Goal: Task Accomplishment & Management: Complete application form

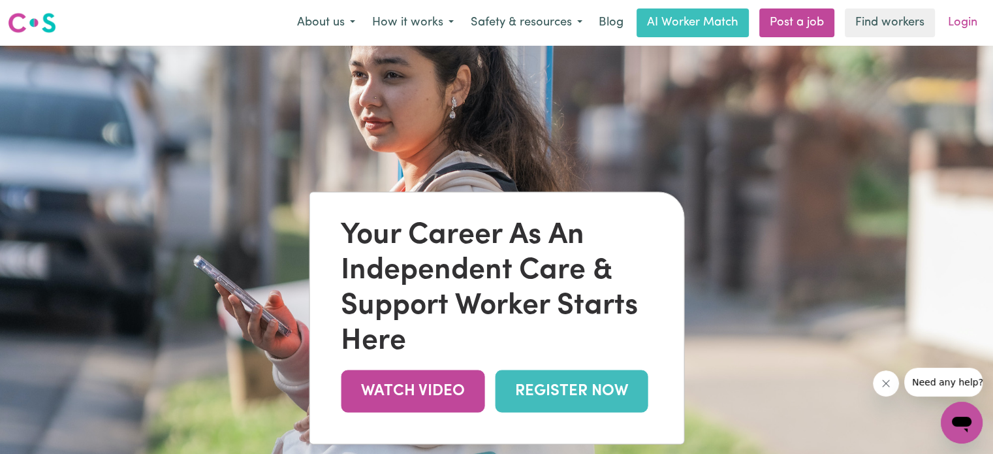
click at [960, 22] on link "Login" at bounding box center [962, 22] width 45 height 29
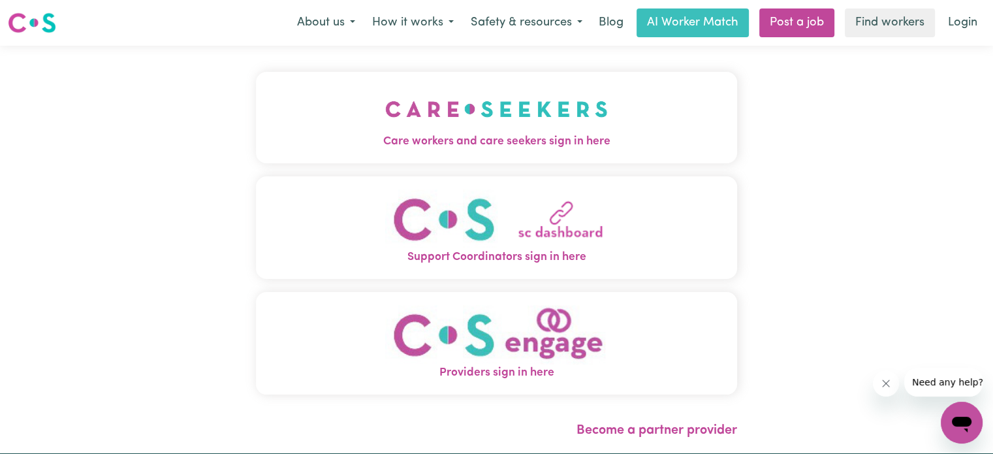
click at [483, 131] on img "Care workers and care seekers sign in here" at bounding box center [496, 109] width 223 height 48
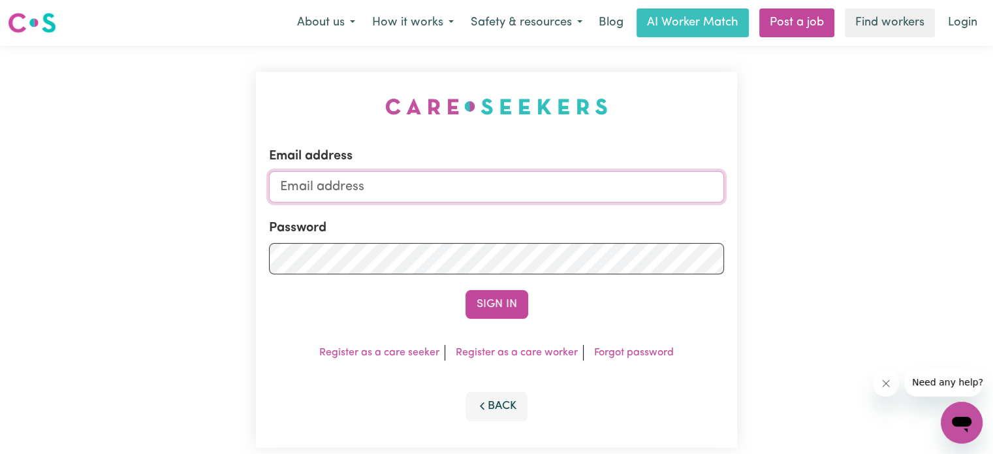
click at [366, 193] on input "Email address" at bounding box center [496, 186] width 455 height 31
type input "[EMAIL_ADDRESS][DOMAIN_NAME]"
click at [505, 301] on button "Sign In" at bounding box center [496, 304] width 63 height 29
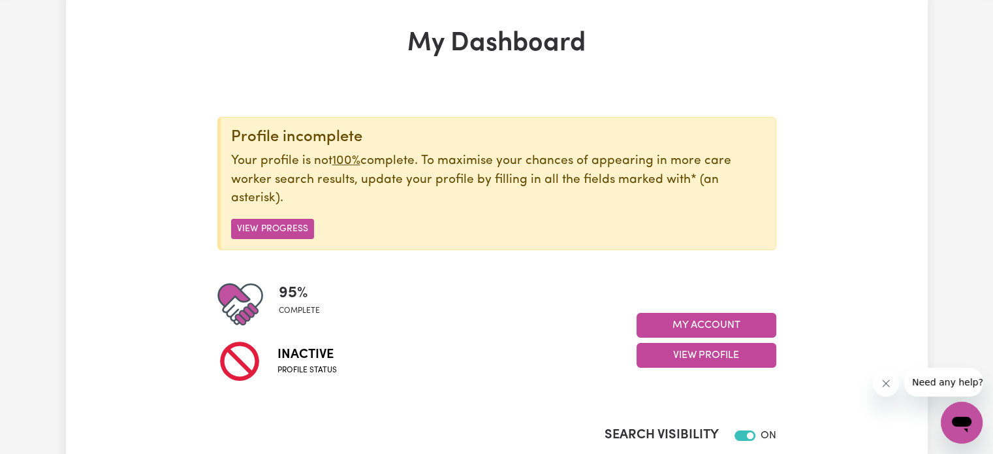
scroll to position [131, 0]
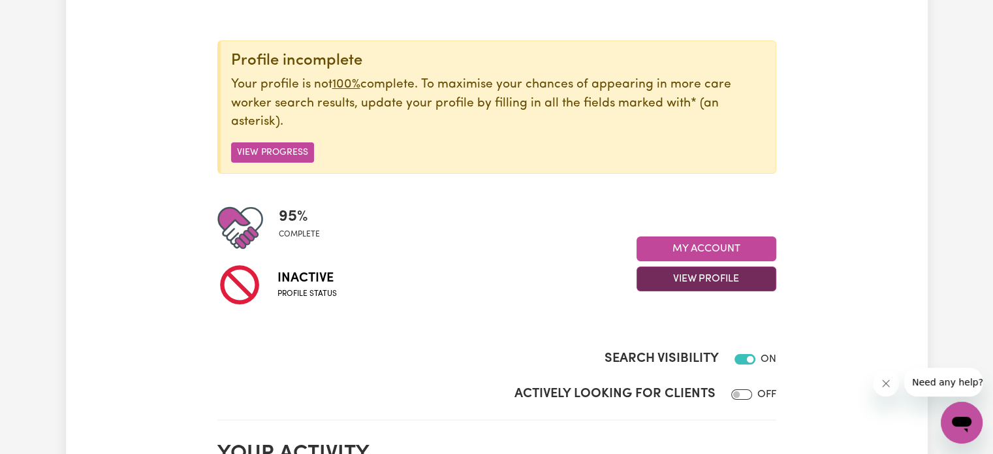
click at [723, 272] on button "View Profile" at bounding box center [706, 278] width 140 height 25
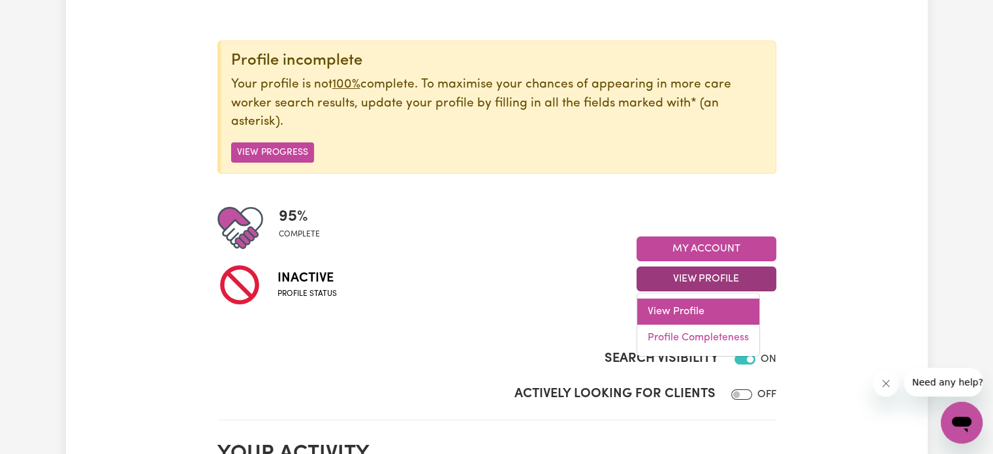
click at [692, 307] on link "View Profile" at bounding box center [698, 311] width 122 height 26
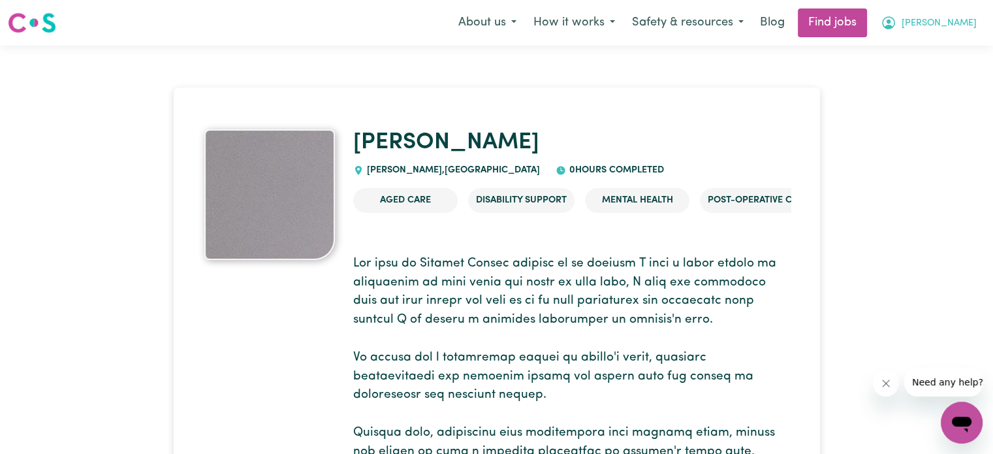
click at [961, 19] on span "[PERSON_NAME]" at bounding box center [938, 23] width 75 height 14
click at [942, 72] on link "My Dashboard" at bounding box center [932, 75] width 103 height 25
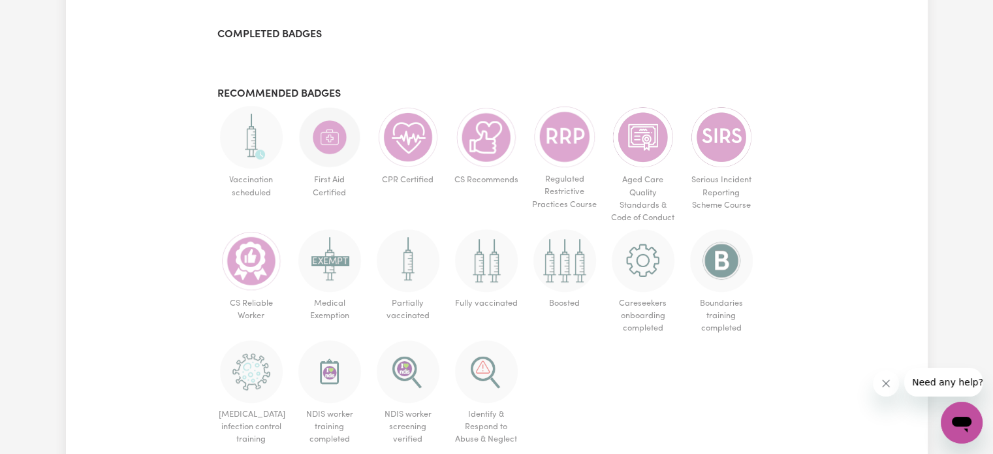
scroll to position [783, 0]
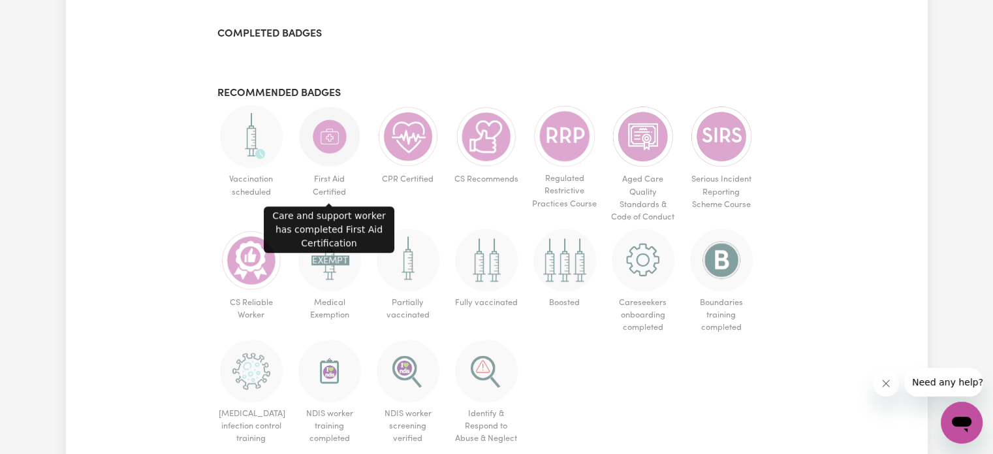
click at [335, 170] on span "First Aid Certified" at bounding box center [330, 185] width 68 height 35
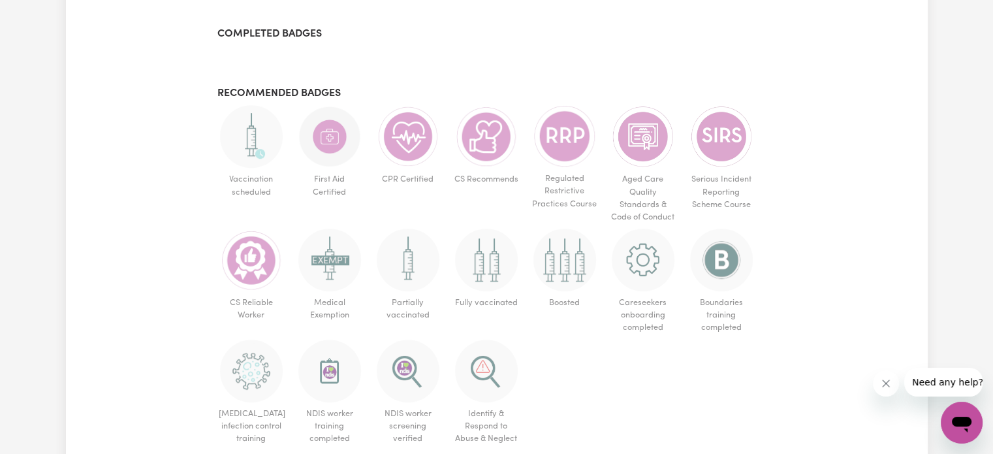
click at [331, 139] on img at bounding box center [329, 136] width 63 height 63
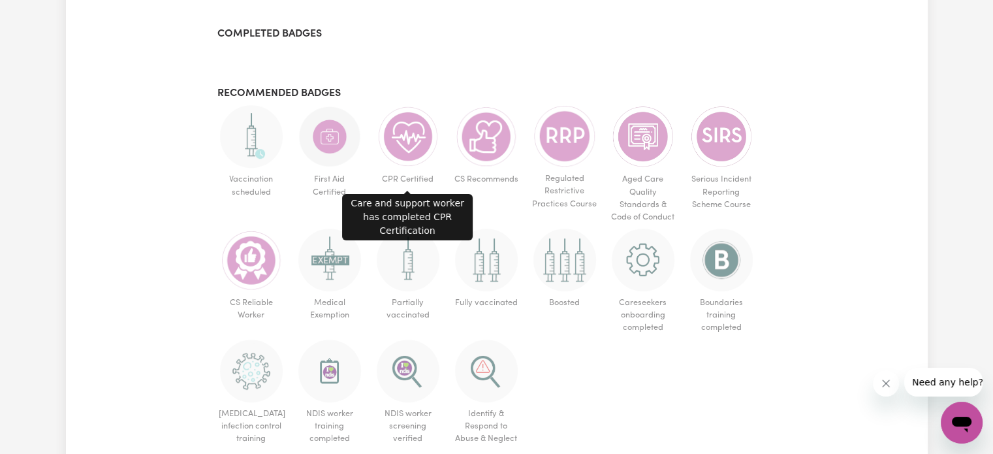
click at [415, 140] on img at bounding box center [408, 136] width 63 height 63
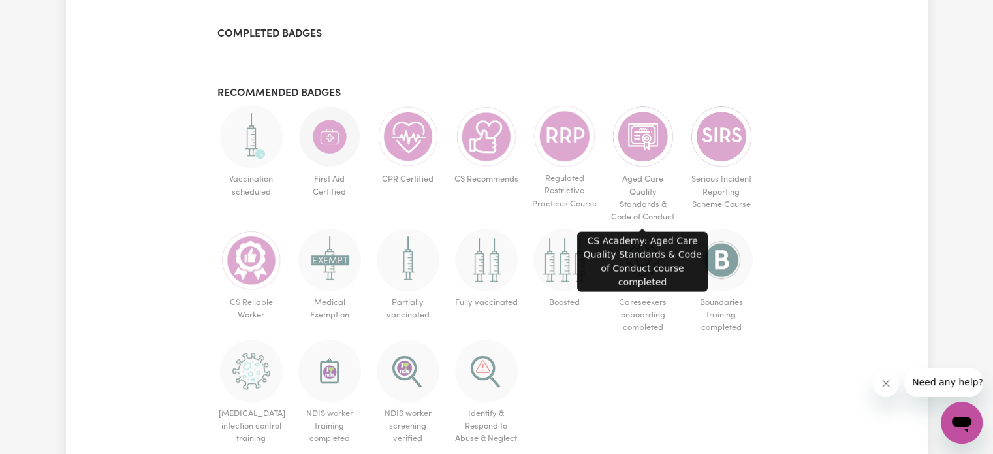
click at [642, 169] on span "Aged Care Quality Standards & Code of Conduct" at bounding box center [643, 198] width 68 height 61
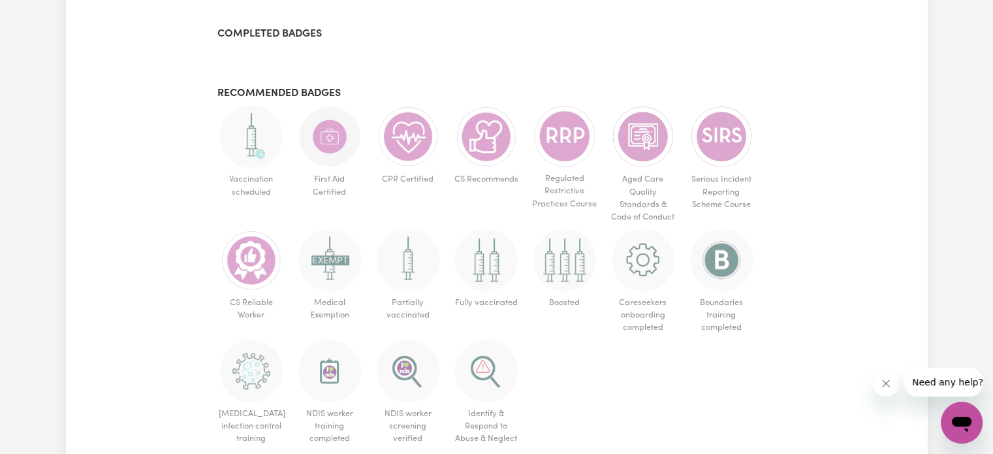
scroll to position [849, 0]
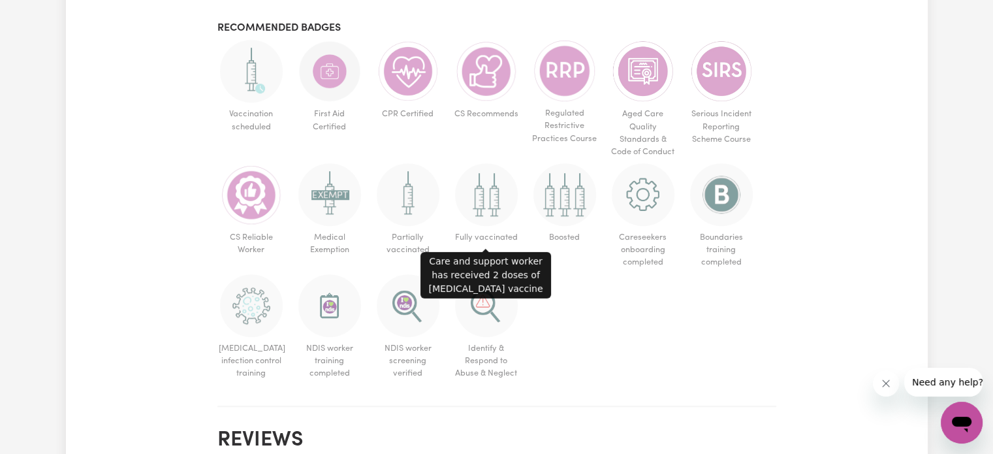
click at [490, 232] on span "Fully vaccinated" at bounding box center [486, 237] width 68 height 23
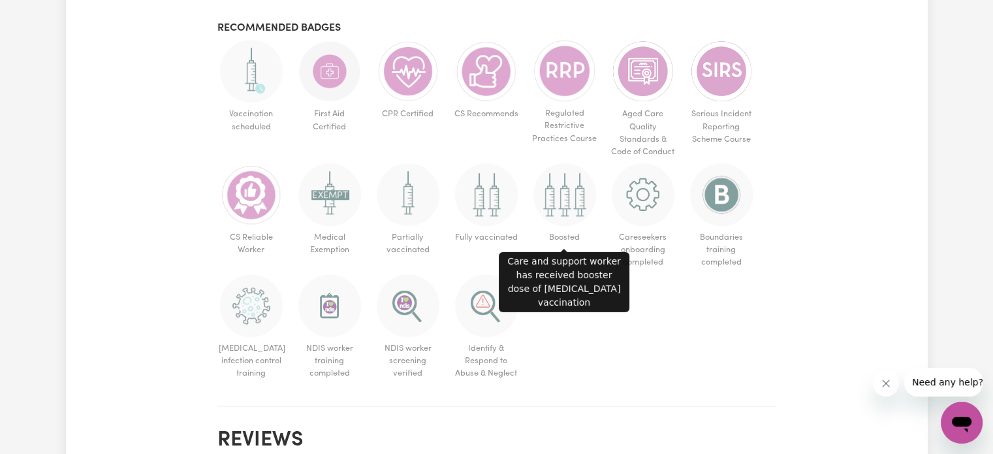
click at [576, 218] on img at bounding box center [564, 194] width 63 height 63
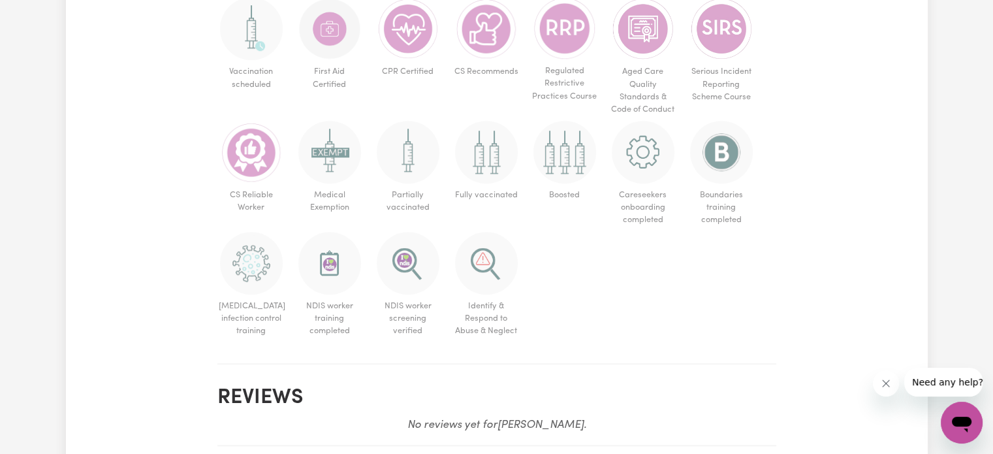
scroll to position [914, 0]
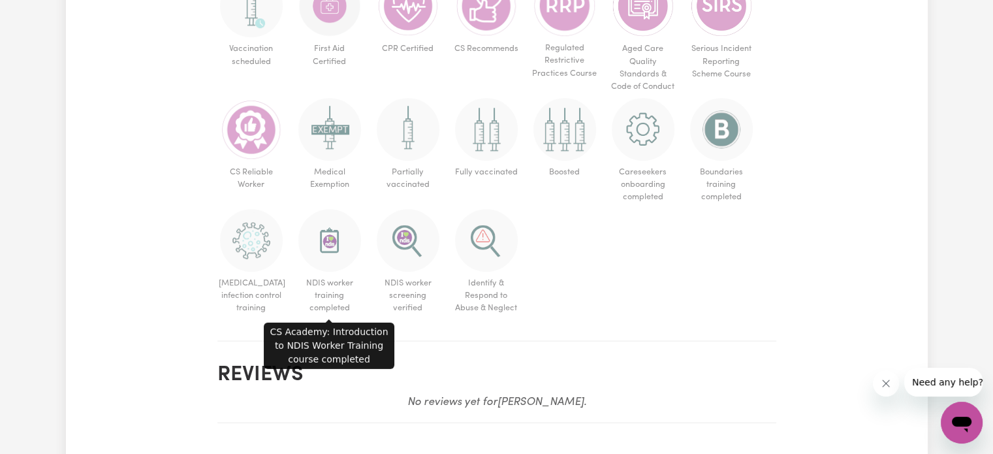
click at [326, 280] on span "NDIS worker training completed" at bounding box center [330, 296] width 68 height 48
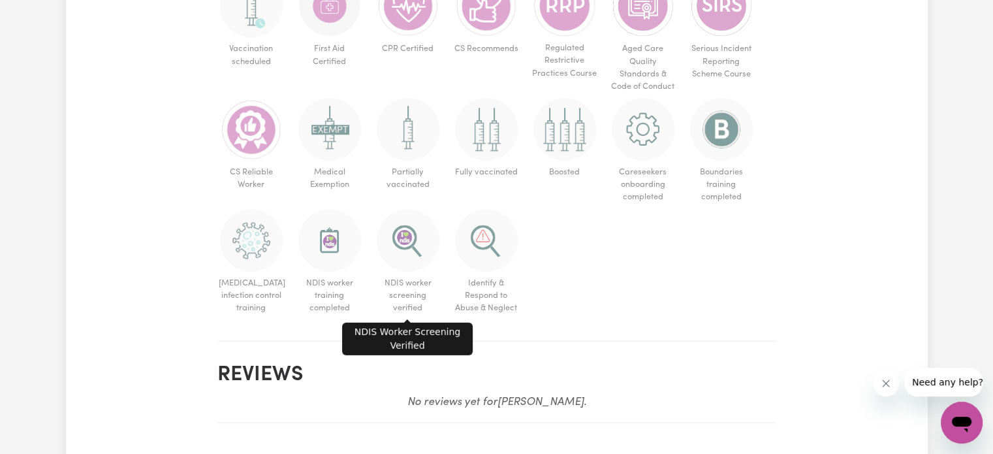
click at [410, 280] on span "NDIS worker screening verified" at bounding box center [408, 296] width 68 height 48
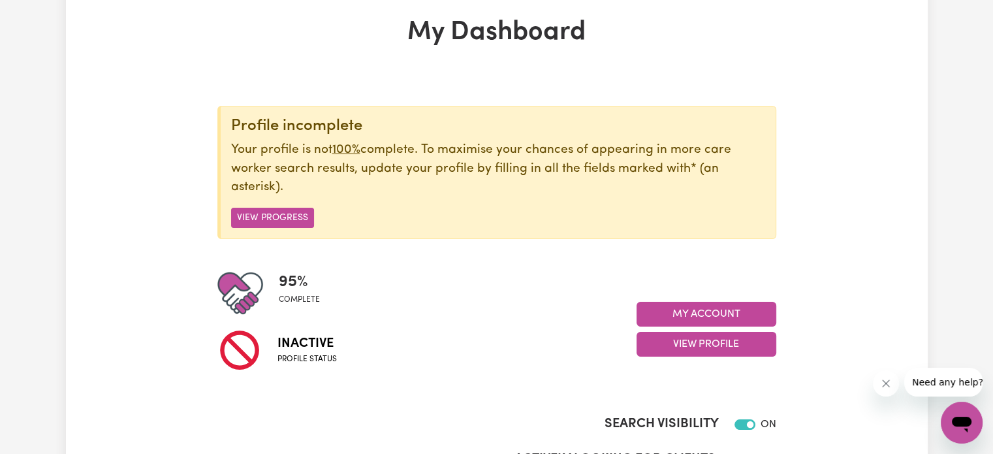
scroll to position [131, 0]
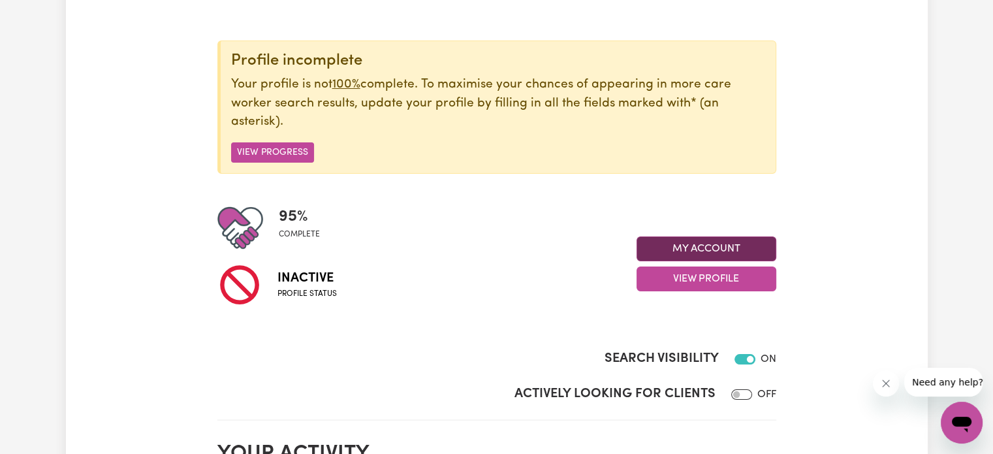
click at [723, 245] on button "My Account" at bounding box center [706, 248] width 140 height 25
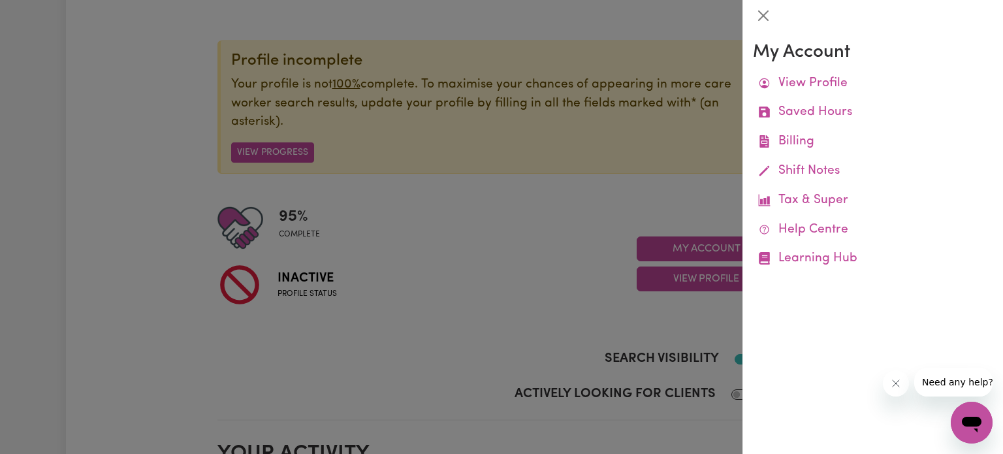
click at [289, 229] on div at bounding box center [501, 227] width 1003 height 454
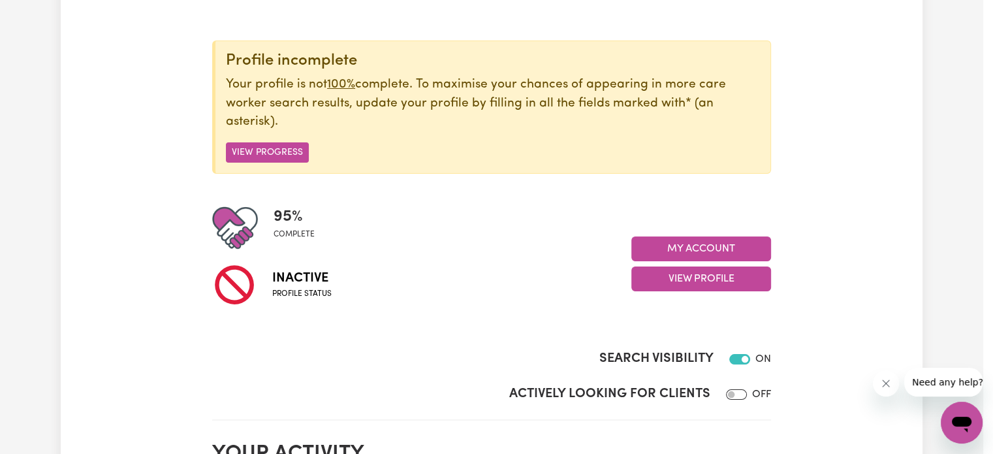
click at [289, 229] on span "complete" at bounding box center [294, 234] width 41 height 12
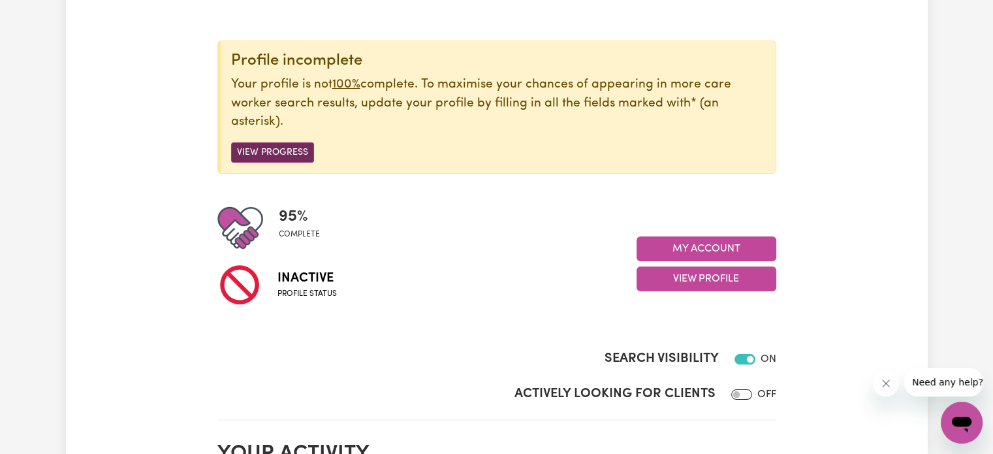
click at [258, 147] on button "View Progress" at bounding box center [272, 152] width 83 height 20
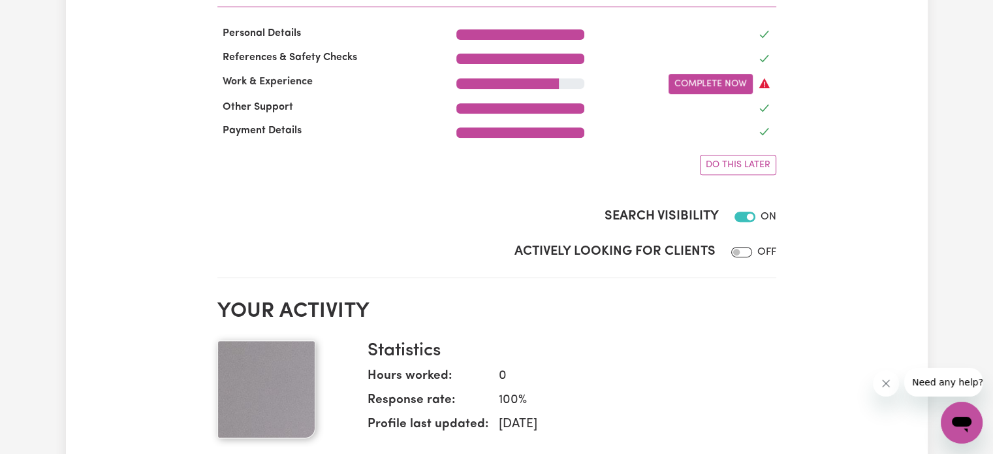
scroll to position [392, 0]
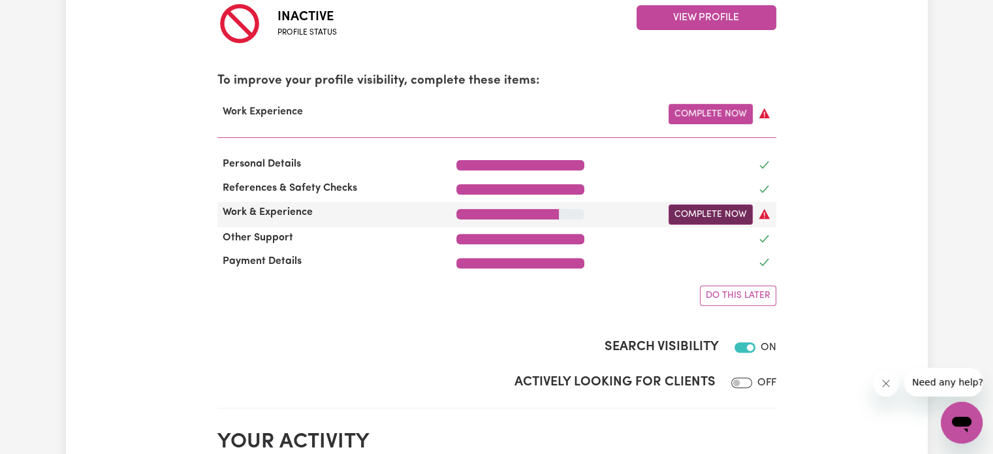
click at [713, 211] on link "Complete Now" at bounding box center [710, 214] width 84 height 20
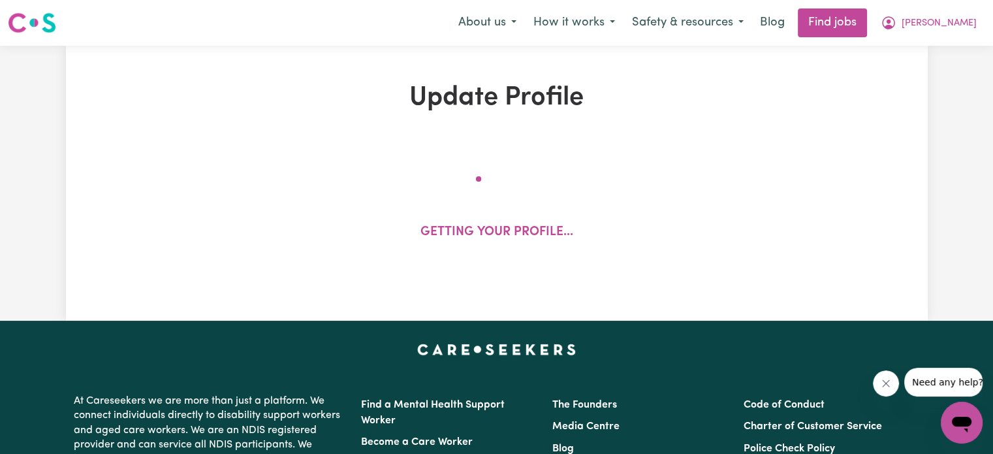
select select "Certificate III (Individual Support)"
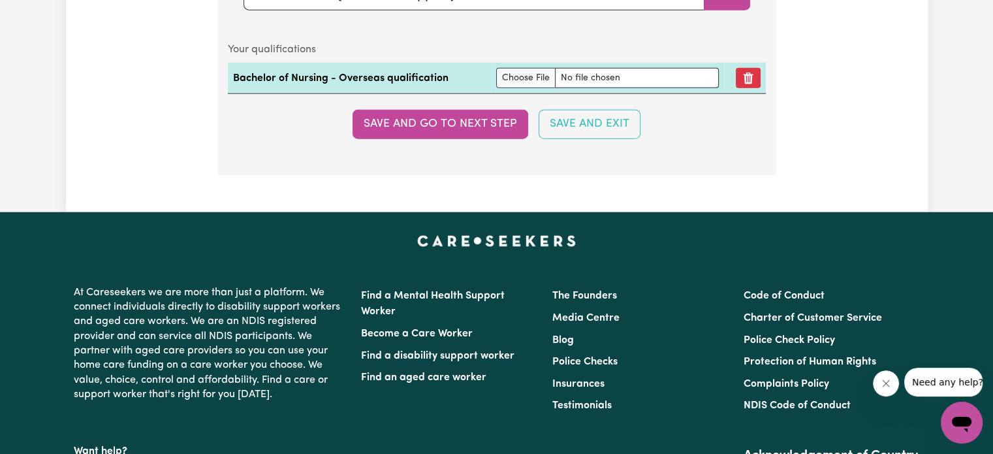
scroll to position [3329, 0]
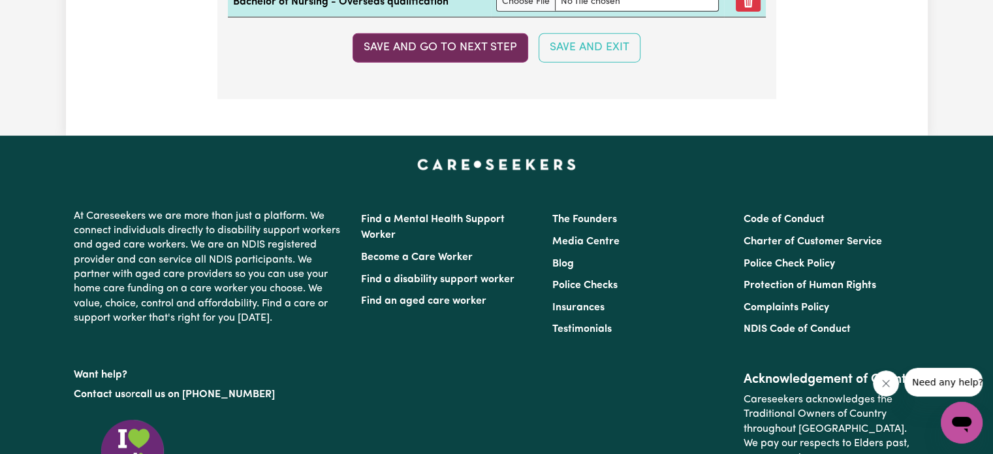
click at [423, 39] on button "Save and go to next step" at bounding box center [440, 47] width 176 height 29
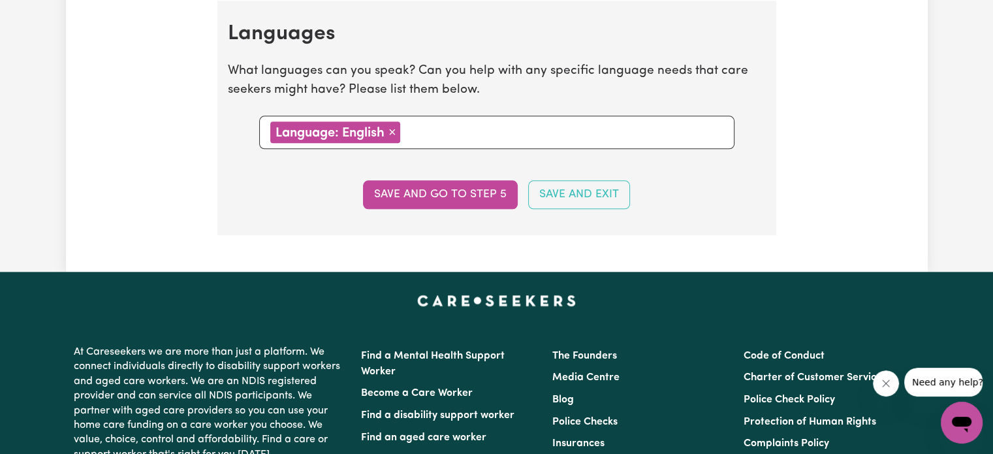
scroll to position [1501, 0]
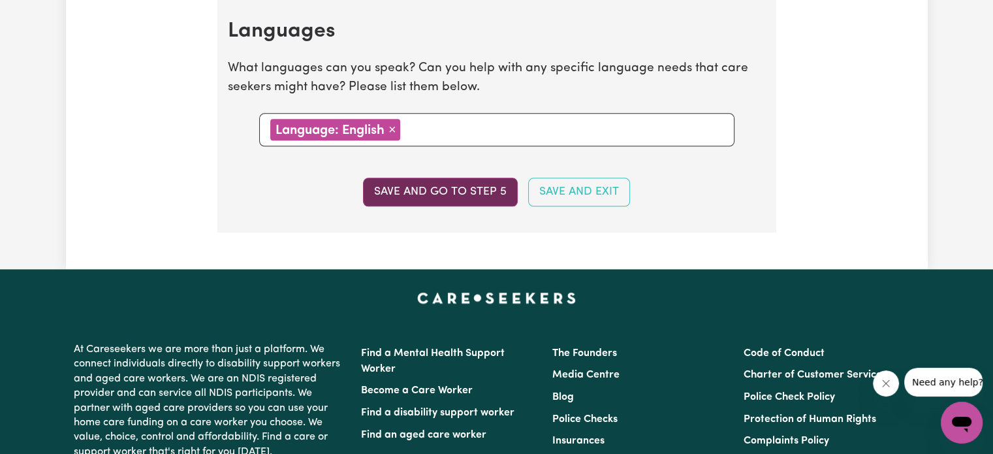
click at [433, 188] on button "Save and go to step 5" at bounding box center [440, 192] width 155 height 29
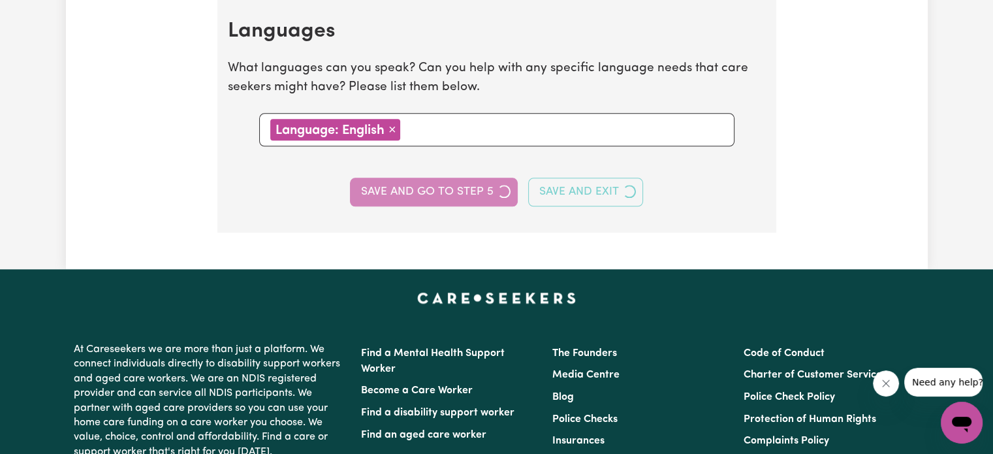
select select "I am providing services by being employed by an organisation"
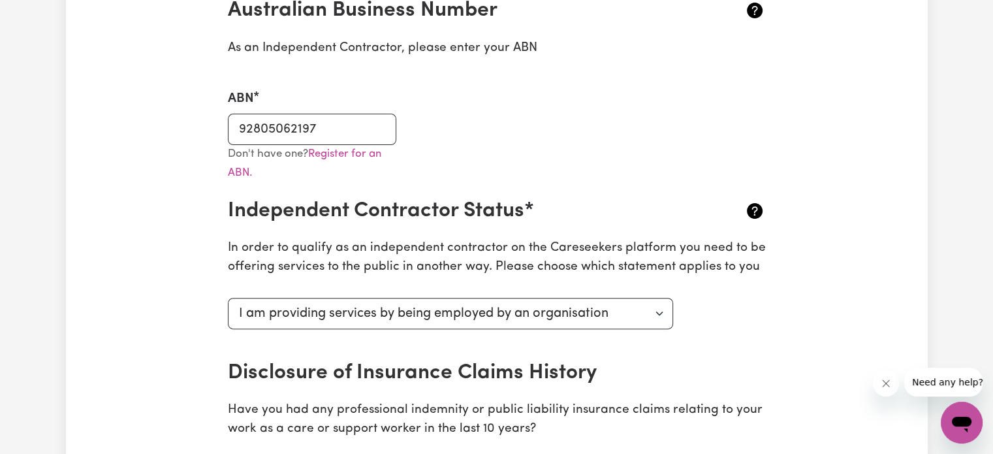
scroll to position [0, 0]
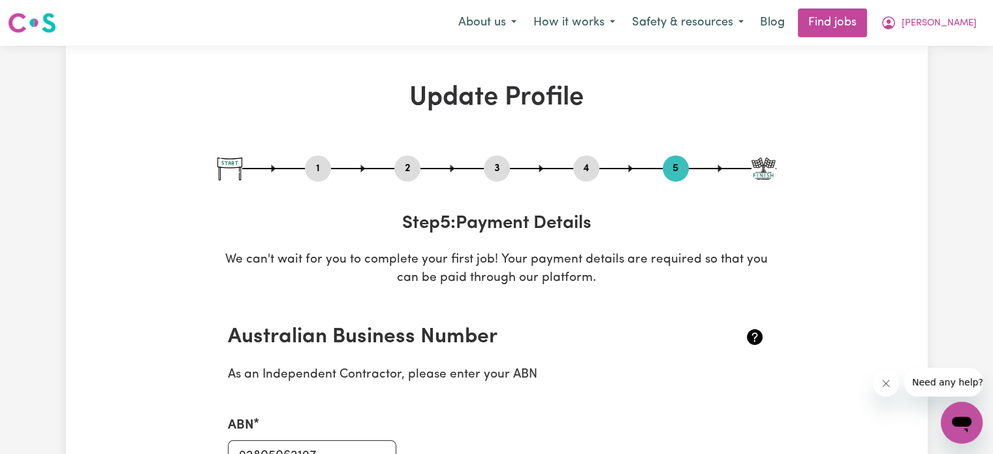
click at [230, 168] on img at bounding box center [229, 168] width 25 height 23
click at [311, 165] on button "1" at bounding box center [318, 168] width 26 height 17
select select "[DEMOGRAPHIC_DATA]"
select select "[DEMOGRAPHIC_DATA] Citizen"
select select "Studying a healthcare related degree or qualification"
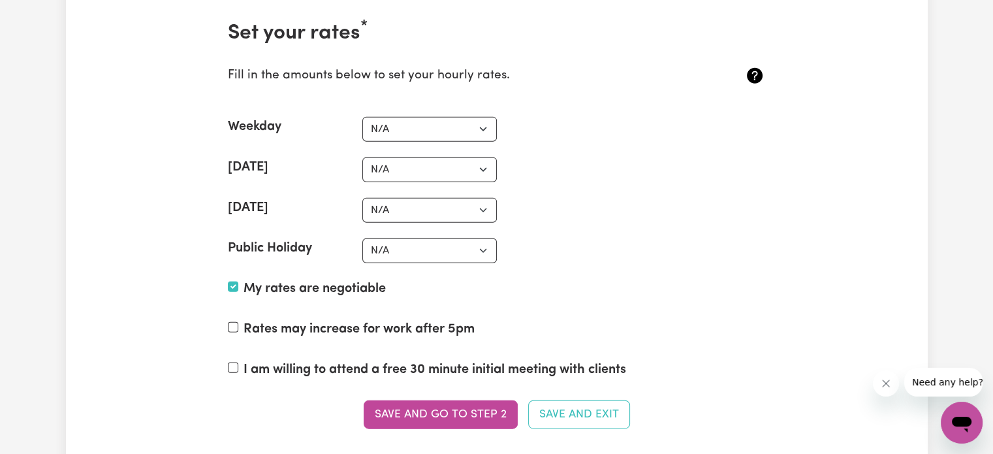
scroll to position [3198, 0]
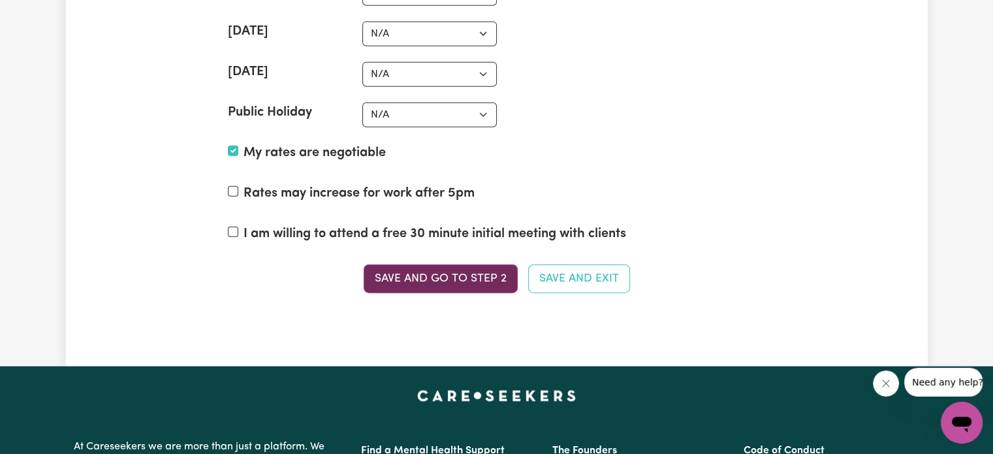
click at [464, 275] on button "Save and go to Step 2" at bounding box center [441, 278] width 154 height 29
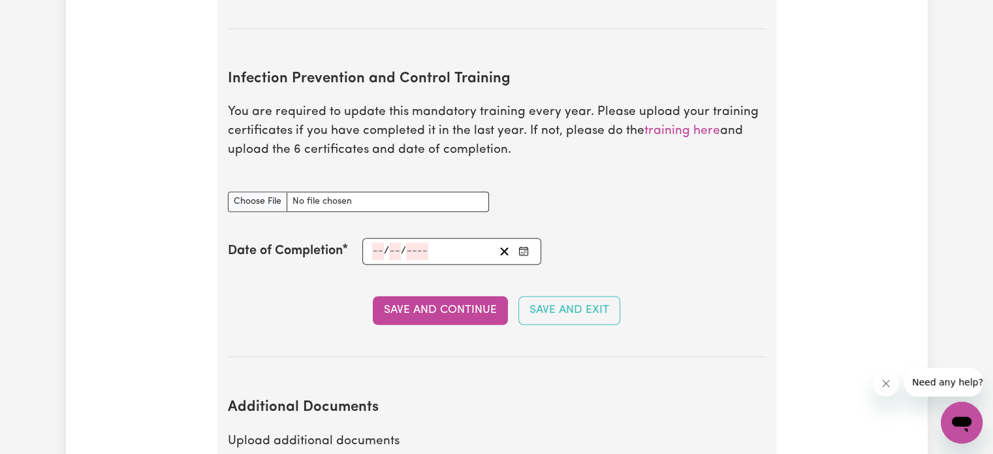
scroll to position [2089, 0]
click at [688, 125] on link "training here" at bounding box center [682, 131] width 76 height 12
